Goal: Task Accomplishment & Management: Complete application form

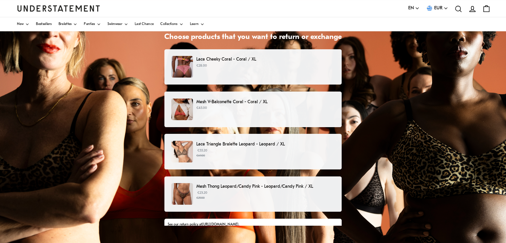
scroll to position [38, 0]
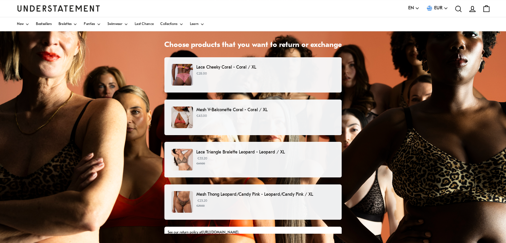
click at [242, 116] on p "€45.00" at bounding box center [265, 116] width 139 height 5
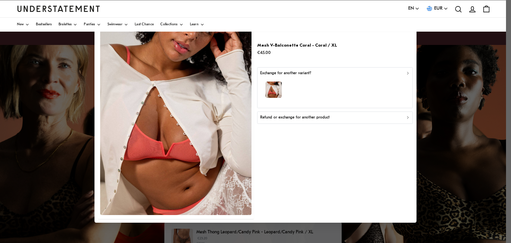
click at [385, 117] on div "Refund or exchange for another product" at bounding box center [335, 118] width 150 height 6
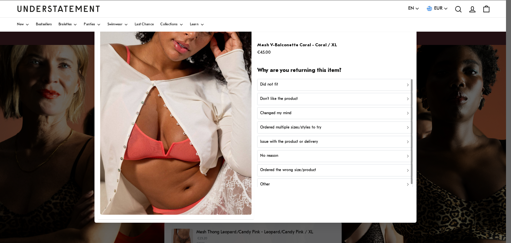
click at [411, 79] on div at bounding box center [412, 133] width 3 height 108
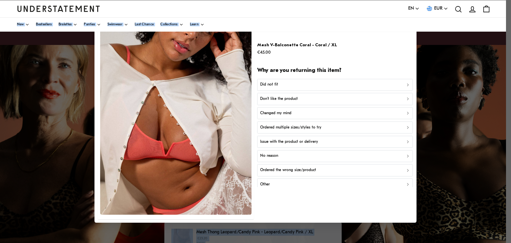
drag, startPoint x: 510, startPoint y: 28, endPoint x: 506, endPoint y: -2, distance: 30.3
click at [506, 0] on html "This website uses cookies to ensure you get the best experience. Learn more Pre…" at bounding box center [255, 189] width 511 height 378
click at [65, 69] on div at bounding box center [255, 121] width 511 height 243
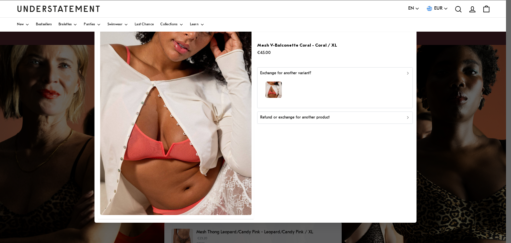
click at [406, 115] on icon "button" at bounding box center [408, 117] width 5 height 5
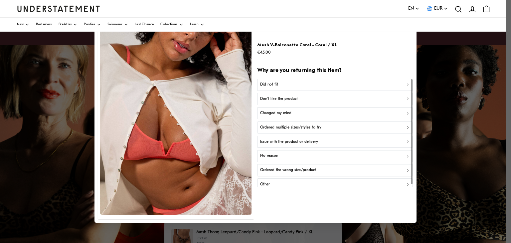
click at [411, 81] on div at bounding box center [412, 131] width 2 height 105
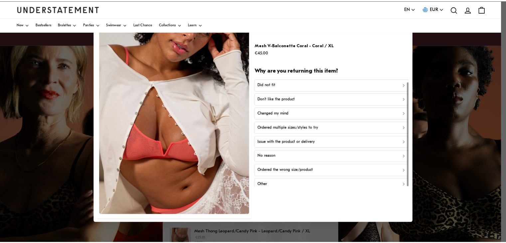
scroll to position [3, 0]
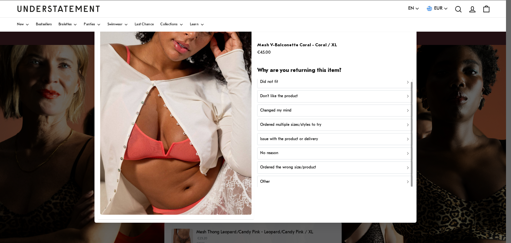
click at [413, 103] on div at bounding box center [412, 134] width 2 height 105
drag, startPoint x: 508, startPoint y: 64, endPoint x: 508, endPoint y: 23, distance: 41.3
click at [506, 23] on div at bounding box center [255, 121] width 511 height 243
click at [314, 181] on div "Other" at bounding box center [335, 182] width 150 height 6
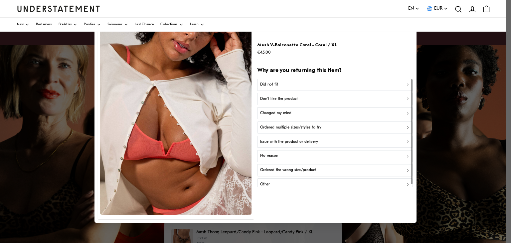
click at [336, 87] on div "Did not fit" at bounding box center [335, 85] width 150 height 6
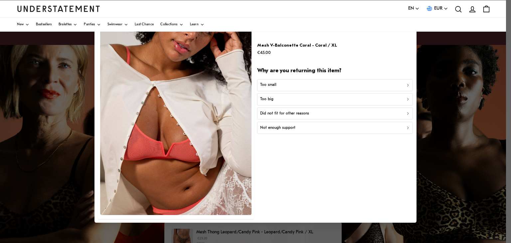
click at [284, 99] on div "Too big" at bounding box center [335, 99] width 150 height 6
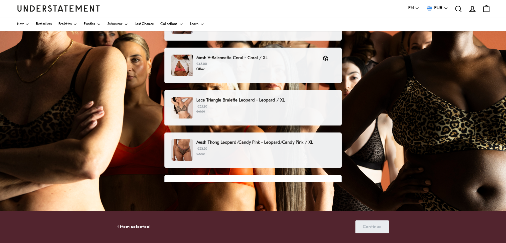
scroll to position [90, 0]
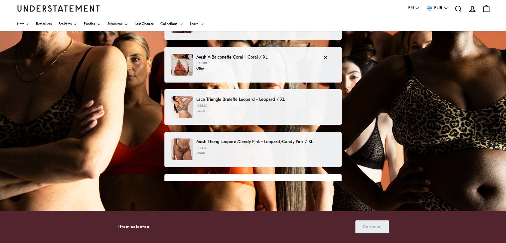
click at [270, 64] on p "€45.00" at bounding box center [256, 63] width 120 height 5
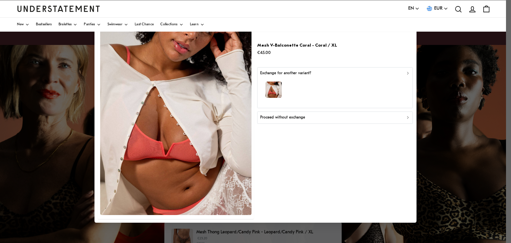
click at [343, 118] on div "Proceed without exchange" at bounding box center [335, 118] width 150 height 6
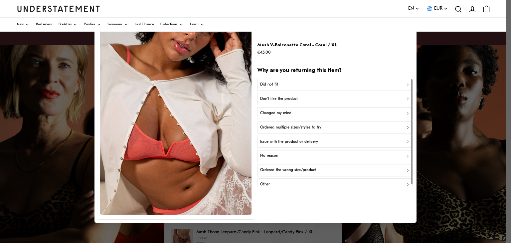
click at [289, 86] on div "Did not fit" at bounding box center [335, 85] width 150 height 6
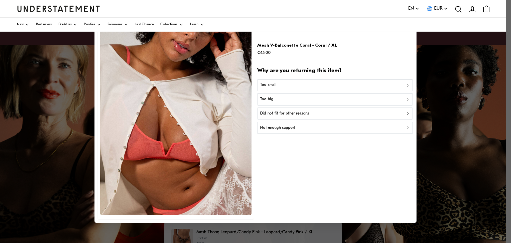
click at [271, 100] on p "Too big" at bounding box center [266, 99] width 13 height 6
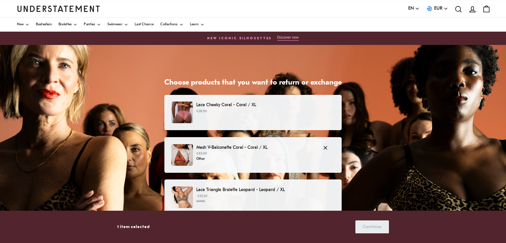
click at [201, 160] on p "Other" at bounding box center [256, 159] width 120 height 5
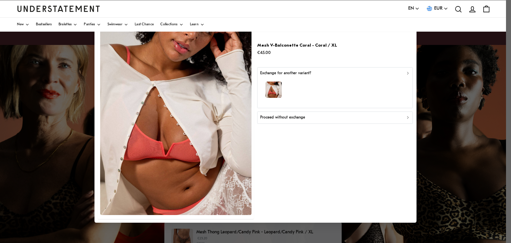
click at [331, 79] on div "button" at bounding box center [335, 90] width 150 height 29
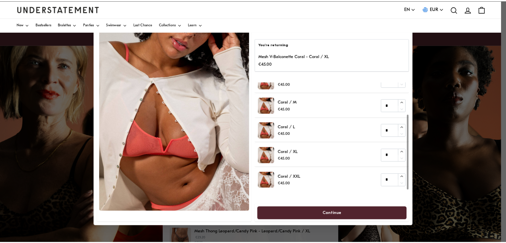
scroll to position [46, 0]
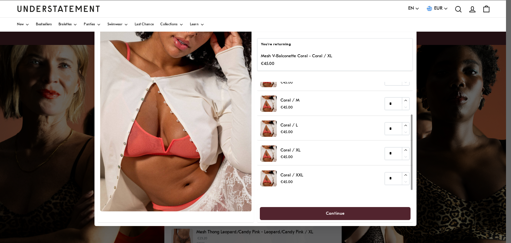
click at [411, 180] on div at bounding box center [412, 152] width 2 height 75
type input "*"
click at [406, 124] on icon "button" at bounding box center [406, 126] width 4 height 4
click at [330, 211] on span "Continue" at bounding box center [335, 213] width 19 height 12
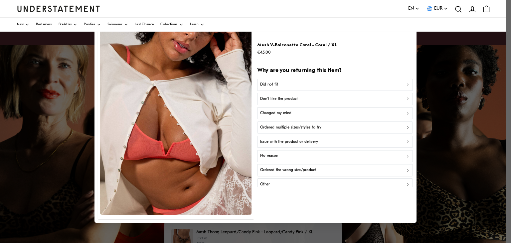
click at [472, 150] on div at bounding box center [255, 121] width 511 height 243
drag, startPoint x: 510, startPoint y: 85, endPoint x: 511, endPoint y: 161, distance: 75.6
click at [506, 161] on div at bounding box center [255, 121] width 511 height 243
click at [466, 98] on div at bounding box center [255, 121] width 511 height 243
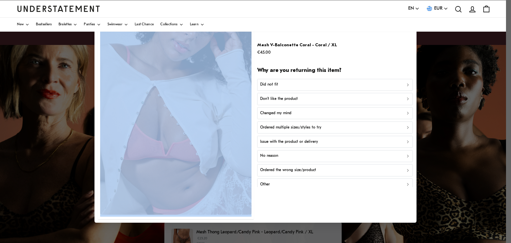
click at [466, 98] on div at bounding box center [255, 121] width 511 height 243
click at [47, 84] on div at bounding box center [255, 121] width 511 height 243
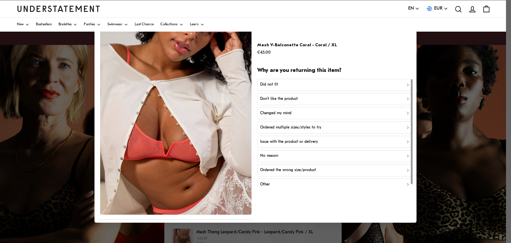
click at [296, 86] on div "Did not fit" at bounding box center [335, 85] width 150 height 6
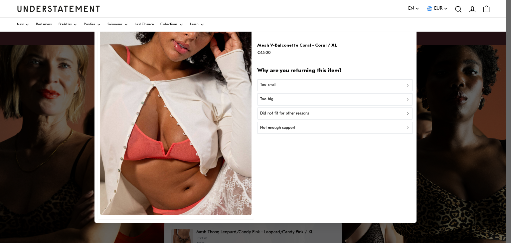
click at [272, 99] on p "Too big" at bounding box center [266, 99] width 13 height 6
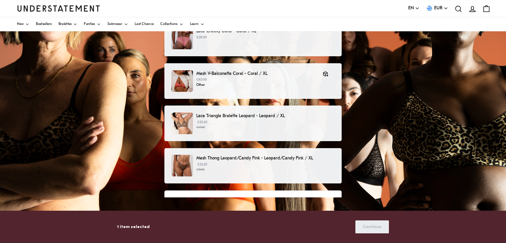
scroll to position [135, 0]
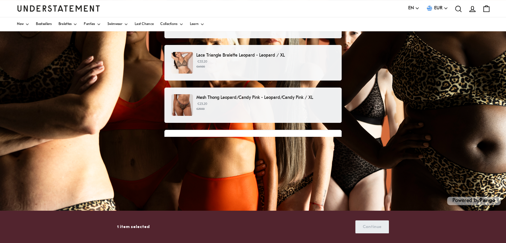
click at [273, 132] on div "Before submitting your return, please confirm the following: To be eligible for…" at bounding box center [252, 169] width 177 height 79
click at [126, 227] on p "1 item selected" at bounding box center [133, 226] width 33 height 7
click at [158, 206] on div "Choose products that you want to return or exchange Lace Cheeky Coral - Coral /…" at bounding box center [253, 76] width 506 height 333
click at [211, 190] on div "Choose products that you want to return or exchange Lace Cheeky Coral - Coral /…" at bounding box center [253, 76] width 506 height 333
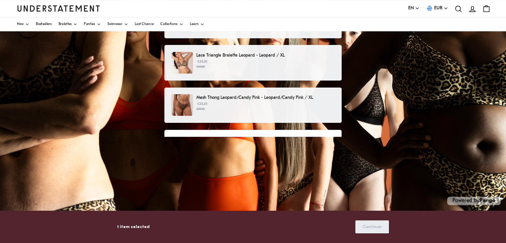
drag, startPoint x: 211, startPoint y: 190, endPoint x: 171, endPoint y: 171, distance: 44.5
click at [171, 171] on div "Lace Cheeky Coral - Coral / XL €28.00 Mesh V-Balconette Coral - Coral / XL €45.…" at bounding box center [252, 70] width 177 height 220
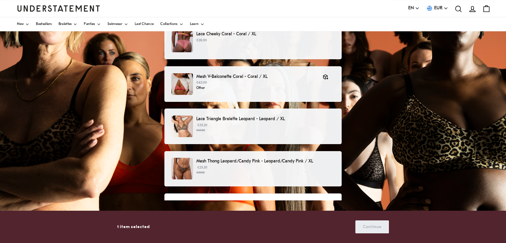
scroll to position [72, 0]
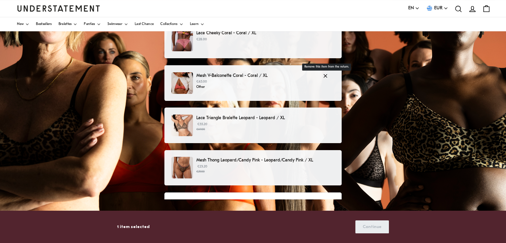
click at [323, 76] on icon "button" at bounding box center [326, 76] width 6 height 6
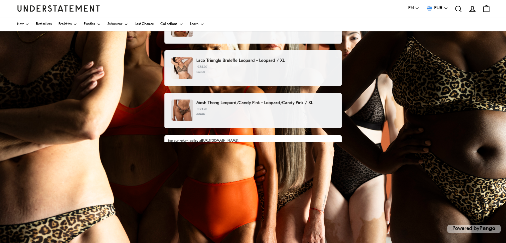
scroll to position [133, 0]
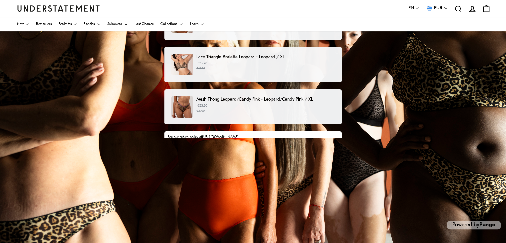
click at [306, 137] on div "See our return policy at [URL][DOMAIN_NAME] ." at bounding box center [253, 137] width 170 height 5
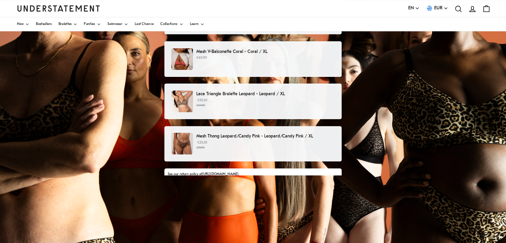
scroll to position [95, 0]
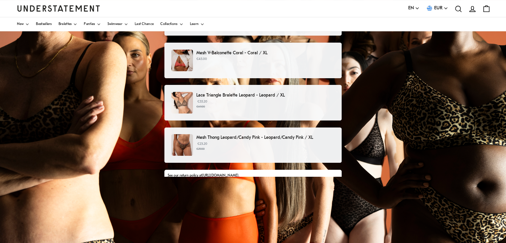
click at [224, 62] on div "Mesh V-Balconette Coral - Coral / XL €45.00" at bounding box center [252, 61] width 163 height 22
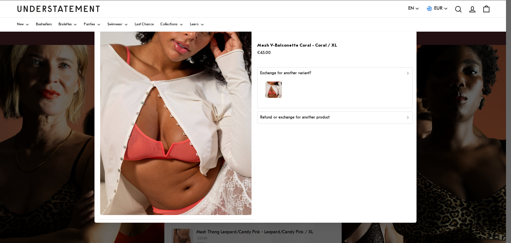
click at [318, 116] on p "Refund or exchange for another product" at bounding box center [295, 118] width 70 height 6
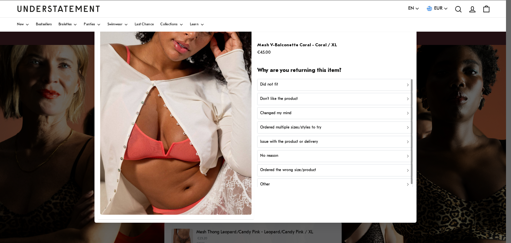
click at [301, 79] on button "Did not fit" at bounding box center [335, 85] width 156 height 12
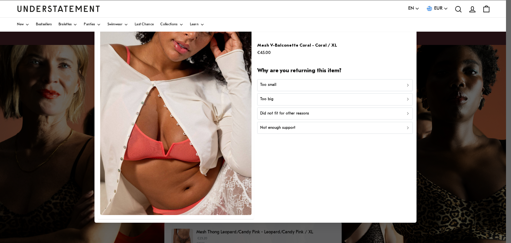
click at [266, 99] on p "Too big" at bounding box center [266, 99] width 13 height 6
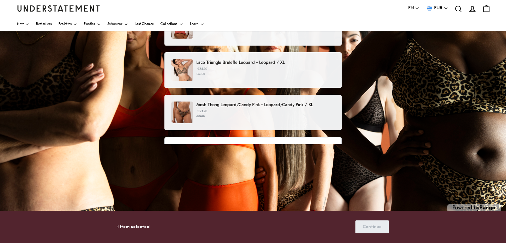
scroll to position [130, 0]
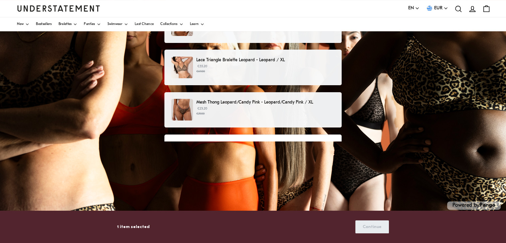
click at [267, 135] on div "Before submitting your return, please confirm the following: To be eligible for…" at bounding box center [252, 174] width 177 height 79
click at [264, 139] on div "Before submitting your return, please confirm the following: To be eligible for…" at bounding box center [252, 174] width 177 height 79
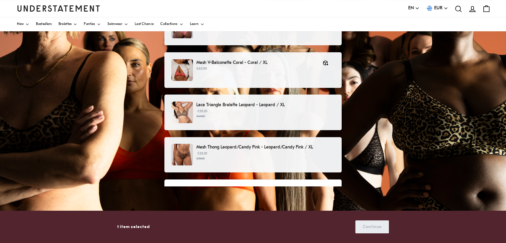
scroll to position [73, 0]
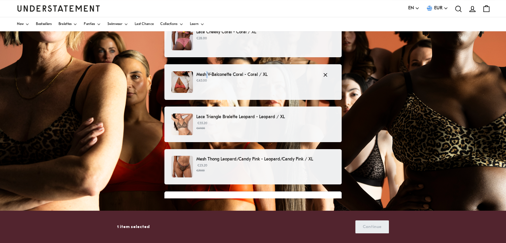
click at [208, 75] on p "Mesh V-Balconette Coral - Coral / XL" at bounding box center [256, 74] width 120 height 7
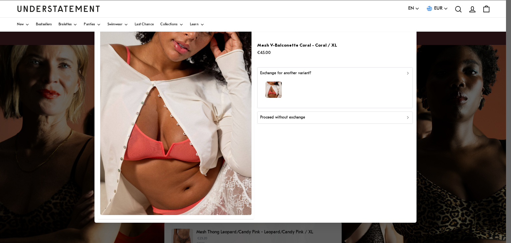
click at [407, 71] on icon "button" at bounding box center [408, 73] width 5 height 5
click at [433, 137] on div at bounding box center [255, 121] width 511 height 243
click at [67, 147] on div at bounding box center [255, 121] width 511 height 243
click at [466, 213] on div at bounding box center [255, 121] width 511 height 243
drag, startPoint x: 510, startPoint y: 56, endPoint x: 511, endPoint y: 189, distance: 133.9
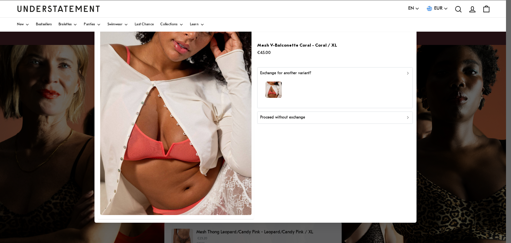
click at [506, 189] on div at bounding box center [255, 121] width 511 height 243
click at [443, 225] on div at bounding box center [255, 121] width 511 height 243
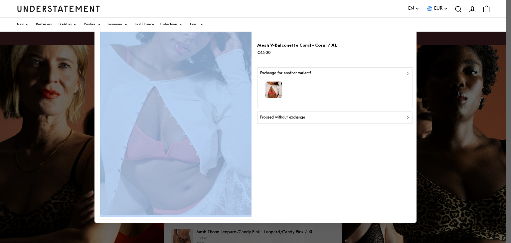
click at [443, 225] on div at bounding box center [255, 121] width 511 height 243
click at [308, 235] on div at bounding box center [255, 121] width 511 height 243
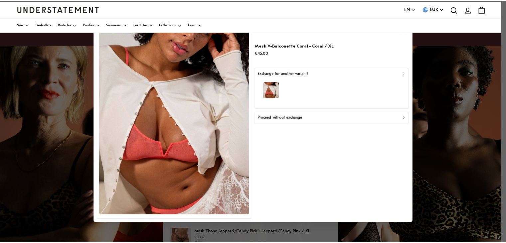
scroll to position [73, 0]
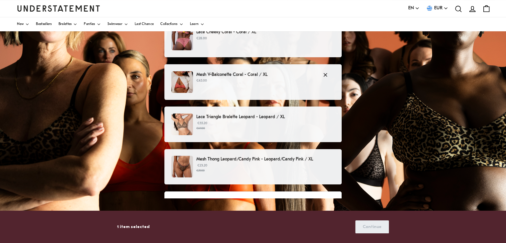
click at [181, 80] on img at bounding box center [182, 82] width 22 height 22
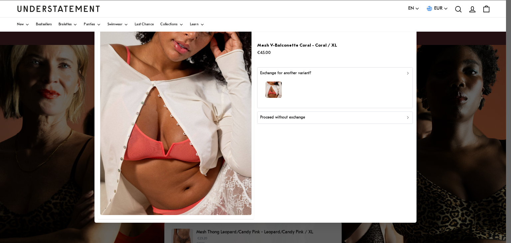
click at [407, 72] on icon "button" at bounding box center [408, 73] width 5 height 5
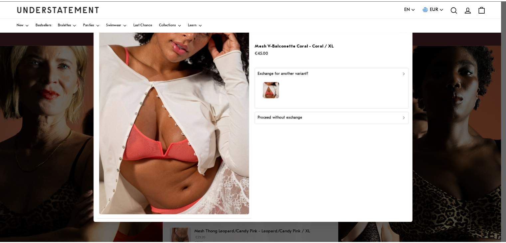
scroll to position [73, 0]
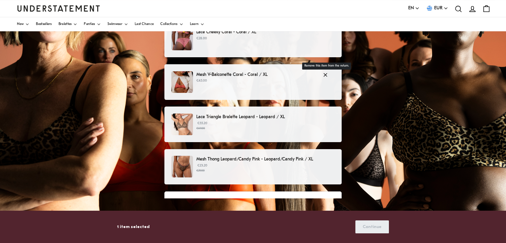
click at [323, 74] on icon "button" at bounding box center [326, 75] width 6 height 6
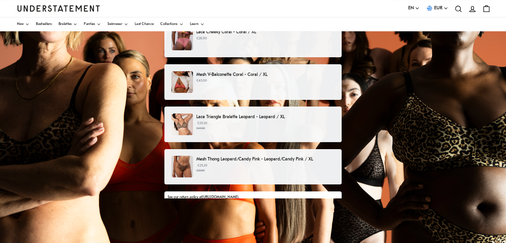
click at [248, 74] on p "Mesh V-Balconette Coral - Coral / XL" at bounding box center [265, 74] width 139 height 7
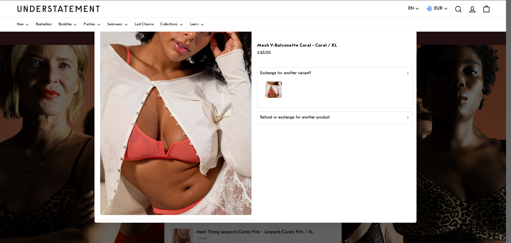
click at [321, 118] on p "Refund or exchange for another product" at bounding box center [295, 118] width 70 height 6
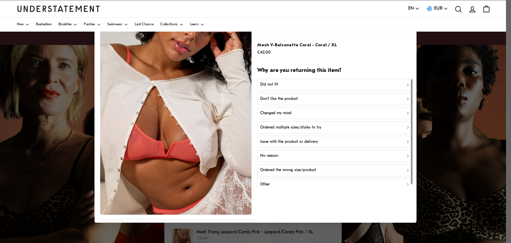
click at [289, 87] on div "Did not fit" at bounding box center [335, 85] width 150 height 6
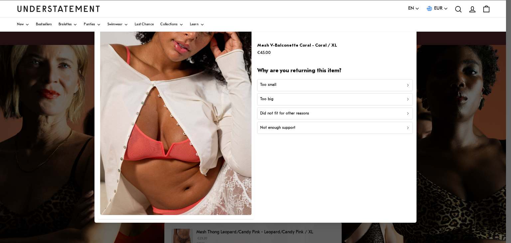
click at [270, 101] on p "Too big" at bounding box center [266, 99] width 13 height 6
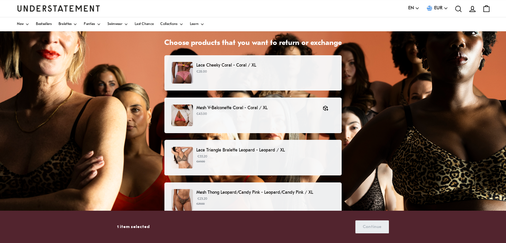
scroll to position [57, 0]
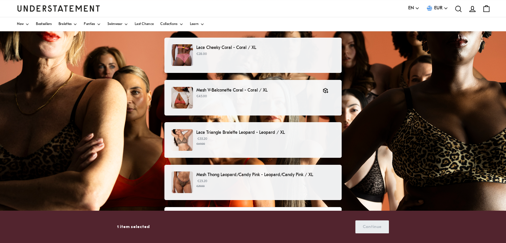
click at [392, 114] on div "Choose products that you want to return or exchange Lace Cheeky Coral - Coral /…" at bounding box center [253, 154] width 506 height 333
drag, startPoint x: 372, startPoint y: 228, endPoint x: 393, endPoint y: 127, distance: 103.3
click at [393, 127] on div "Choose products that you want to return or exchange Lace Cheeky Coral - Coral /…" at bounding box center [253, 154] width 506 height 333
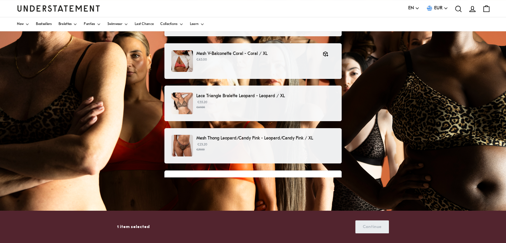
scroll to position [135, 0]
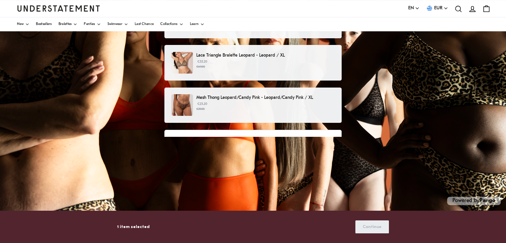
click at [474, 199] on p "Powered by Pango" at bounding box center [475, 201] width 54 height 8
click at [445, 7] on icon "button" at bounding box center [446, 8] width 5 height 5
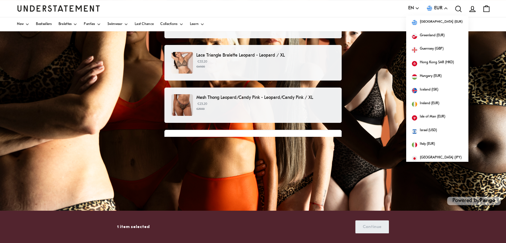
click at [445, 7] on icon "button" at bounding box center [446, 8] width 5 height 5
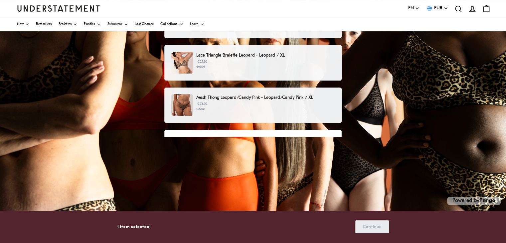
click at [416, 7] on icon "button" at bounding box center [417, 8] width 5 height 5
click at [309, 134] on div "Before submitting your return, please confirm the following: To be eligible for…" at bounding box center [252, 169] width 177 height 79
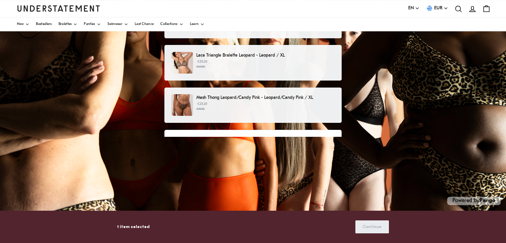
click at [309, 134] on div "Before submitting your return, please confirm the following: To be eligible for…" at bounding box center [252, 169] width 177 height 79
click at [291, 103] on p "€23.20 €29.00" at bounding box center [265, 107] width 139 height 10
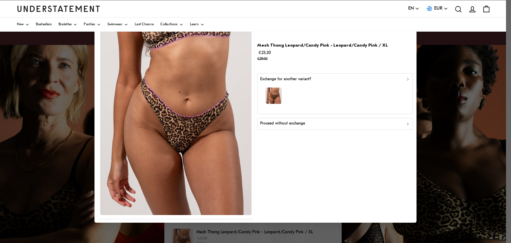
click at [453, 90] on div at bounding box center [255, 121] width 511 height 243
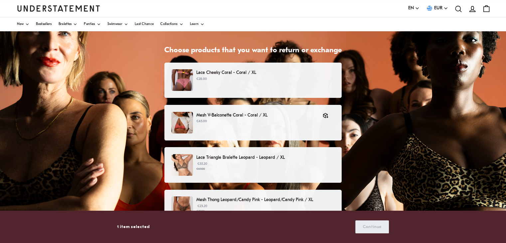
scroll to position [33, 0]
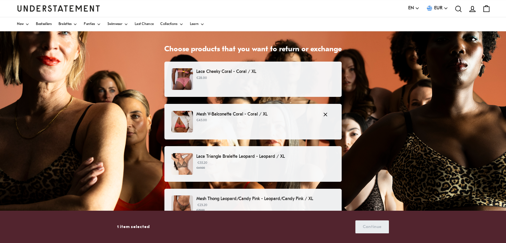
click at [220, 123] on p "€45.00" at bounding box center [256, 120] width 120 height 5
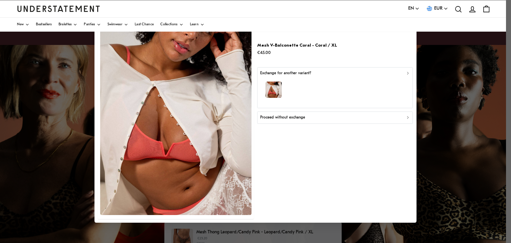
drag, startPoint x: 507, startPoint y: 101, endPoint x: 511, endPoint y: 191, distance: 90.6
click at [506, 191] on div at bounding box center [255, 121] width 511 height 243
click at [481, 229] on div at bounding box center [255, 121] width 511 height 243
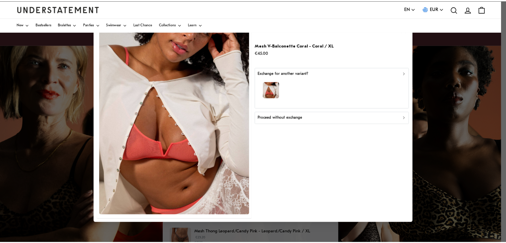
scroll to position [33, 0]
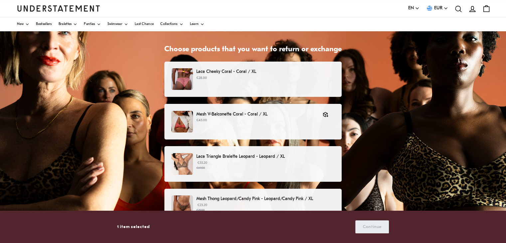
click at [382, 156] on div "Choose products that you want to return or exchange Lace Cheeky Coral - Coral /…" at bounding box center [253, 178] width 506 height 333
click at [227, 113] on p "Mesh V-Balconette Coral - Coral / XL" at bounding box center [256, 114] width 120 height 7
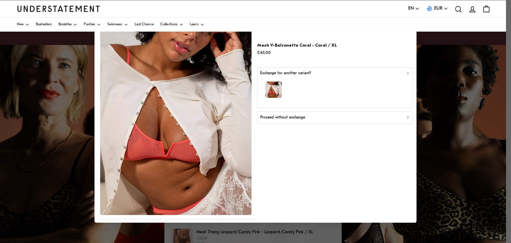
click at [292, 118] on p "Proceed without exchange" at bounding box center [282, 118] width 45 height 6
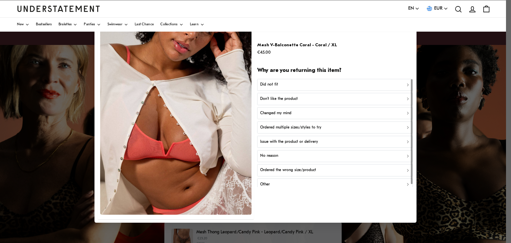
click at [281, 86] on div "Did not fit" at bounding box center [335, 85] width 150 height 6
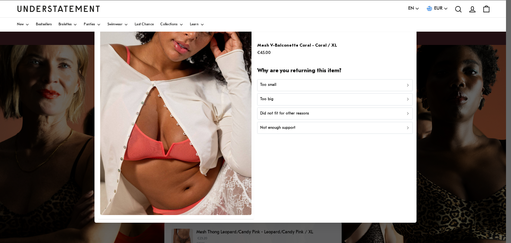
click at [267, 101] on p "Too big" at bounding box center [266, 99] width 13 height 6
